Goal: Communication & Community: Answer question/provide support

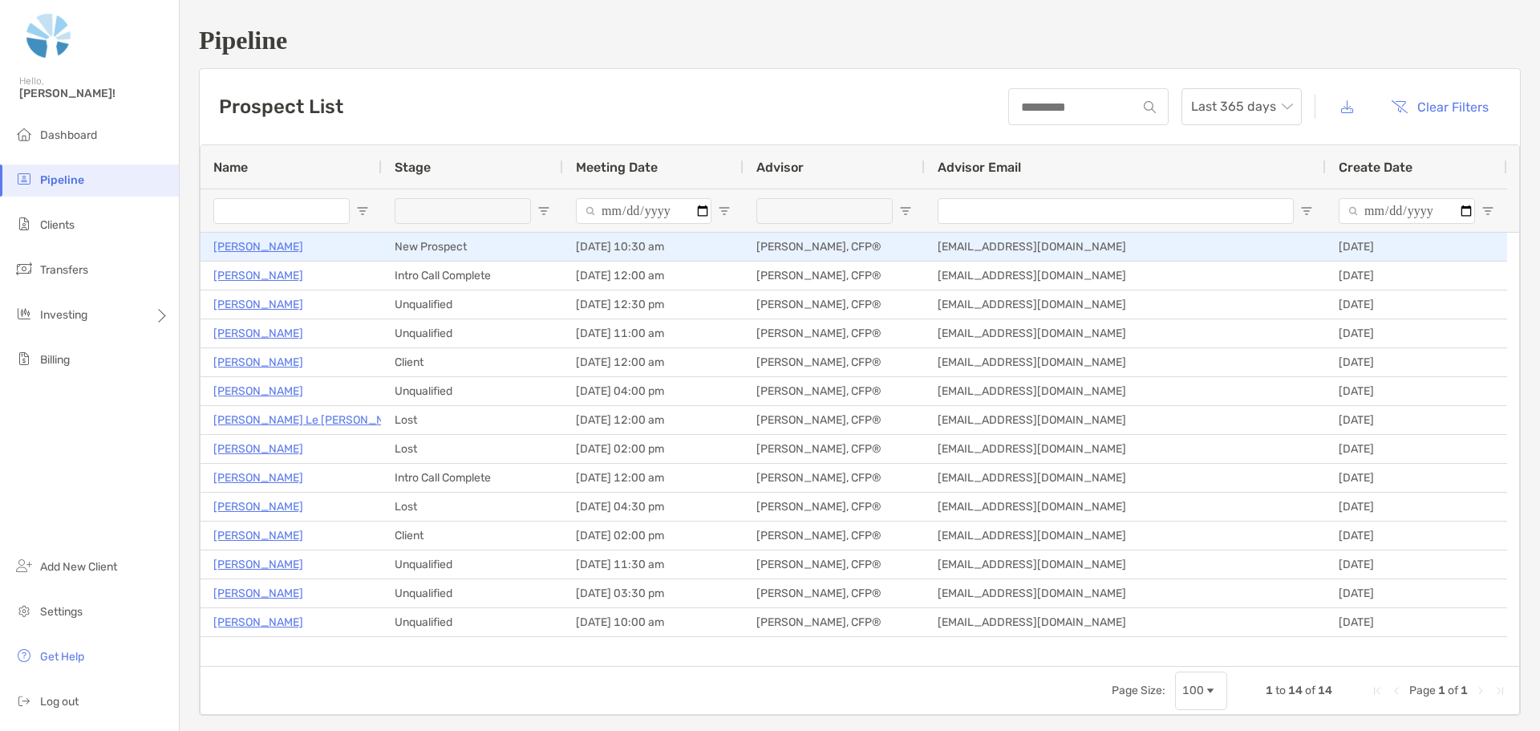
click at [253, 246] on p "[PERSON_NAME]" at bounding box center [258, 247] width 90 height 20
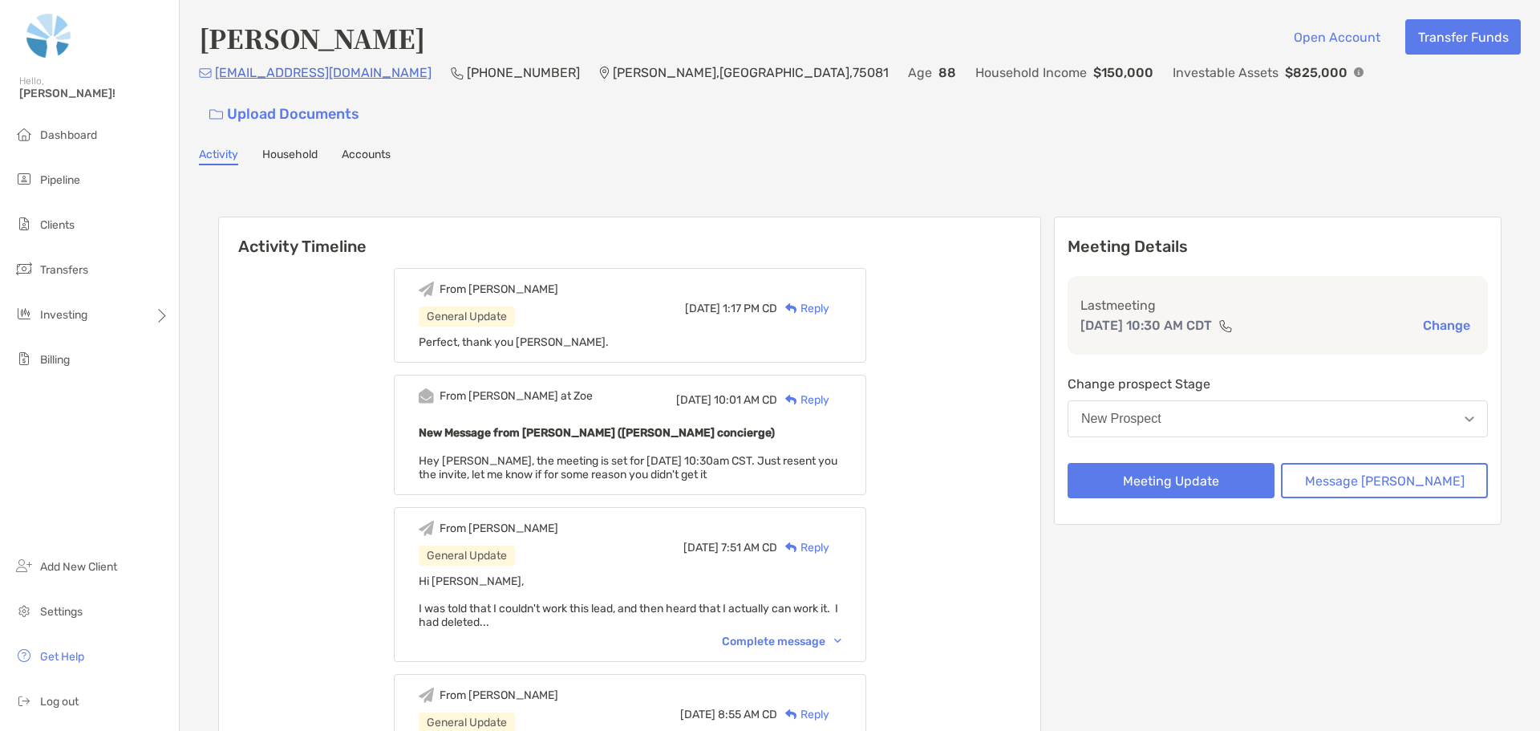
click at [829, 300] on div "Reply" at bounding box center [803, 308] width 52 height 17
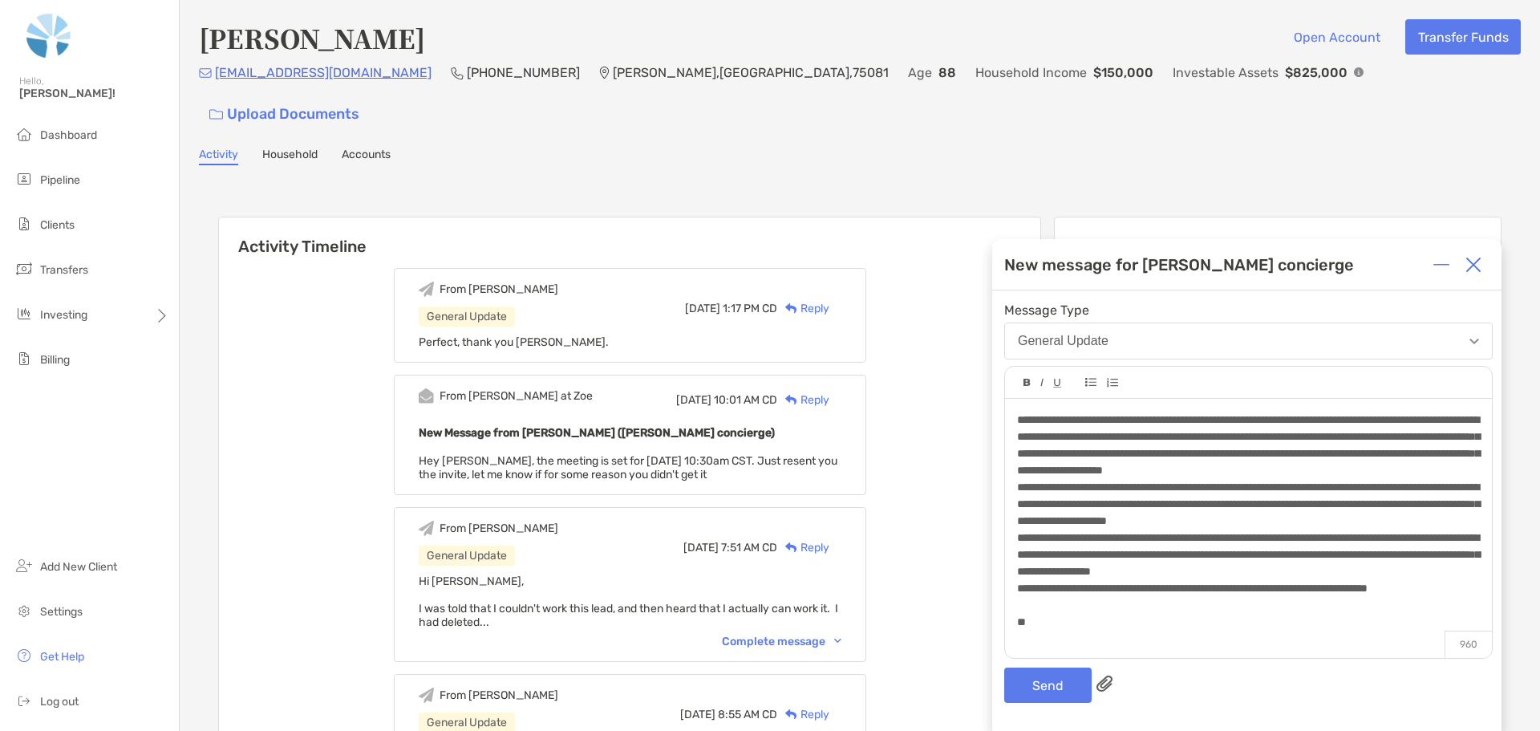
scroll to position [4, 0]
click at [1057, 679] on button "Send" at bounding box center [1047, 684] width 87 height 35
